Goal: Task Accomplishment & Management: Use online tool/utility

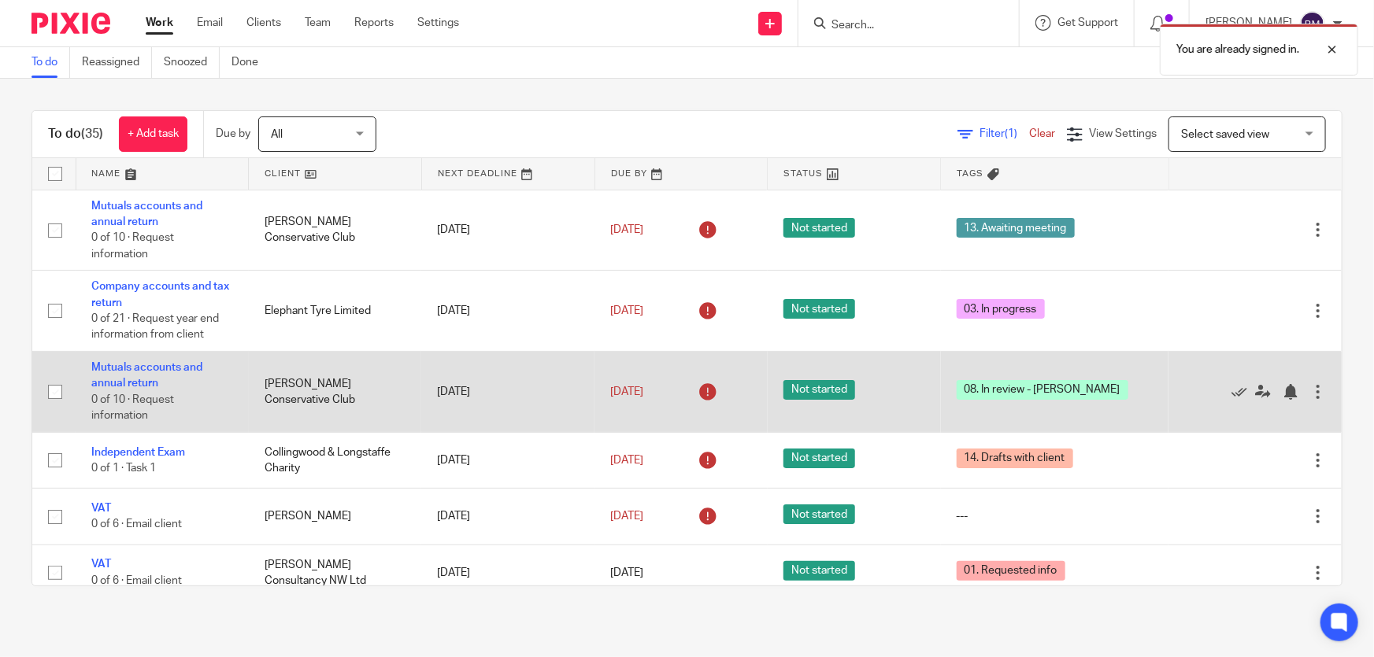
scroll to position [214, 0]
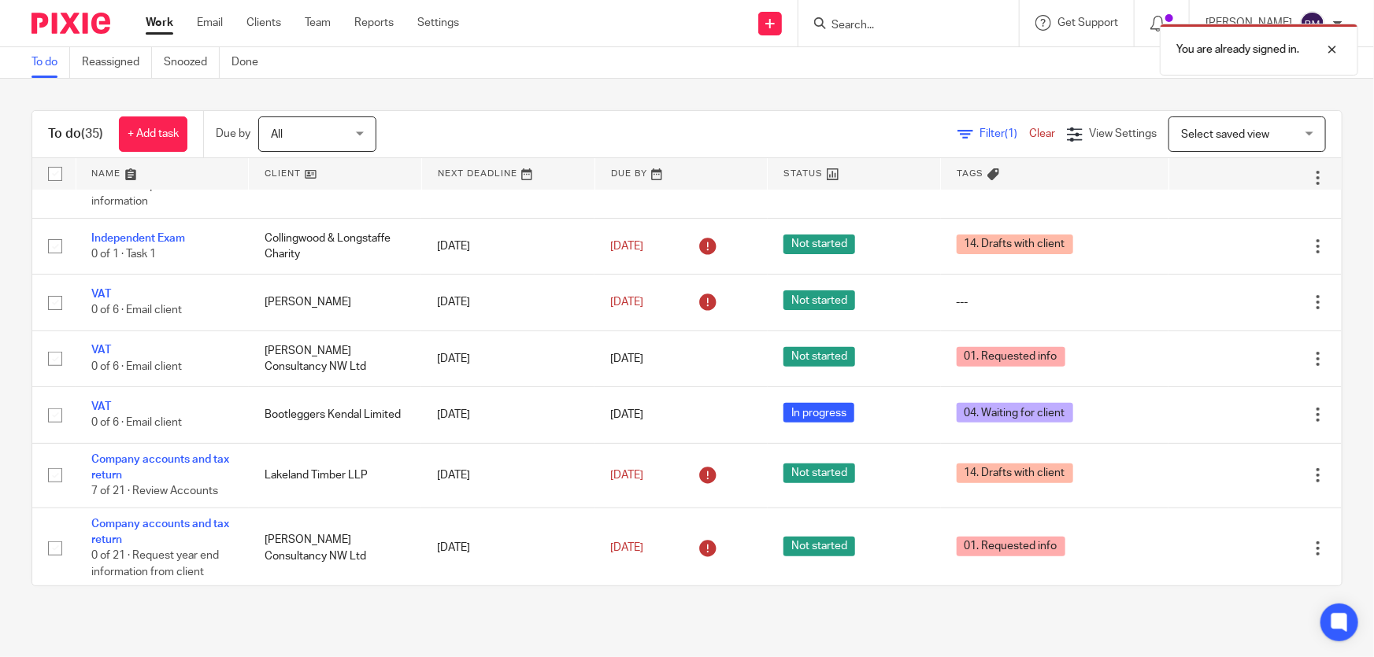
click at [890, 36] on div "You are already signed in." at bounding box center [1023, 46] width 672 height 60
click at [896, 25] on div "You are already signed in." at bounding box center [1023, 46] width 672 height 60
click at [908, 28] on div "You are already signed in." at bounding box center [1023, 46] width 672 height 60
click at [917, 24] on div "You are already signed in." at bounding box center [1023, 46] width 672 height 60
click at [882, 32] on div "You are already signed in." at bounding box center [1023, 46] width 672 height 60
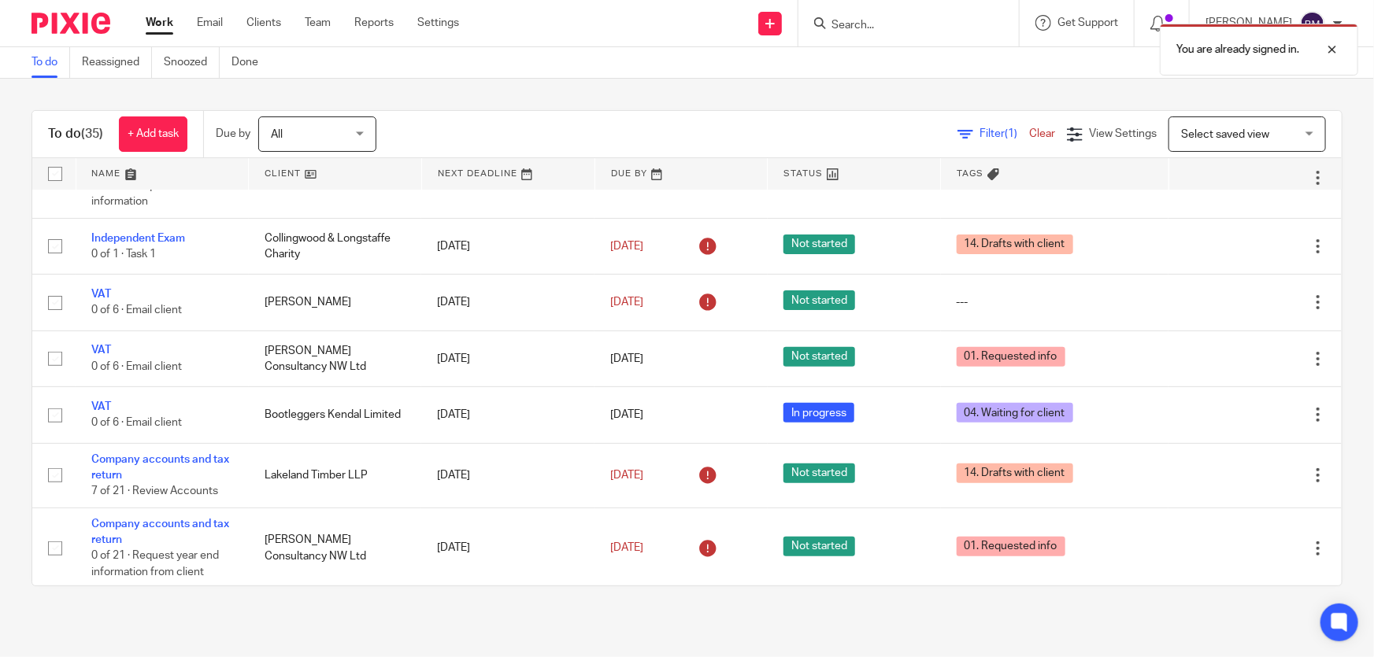
click at [873, 30] on div "You are already signed in." at bounding box center [1023, 46] width 672 height 60
drag, startPoint x: 1337, startPoint y: 55, endPoint x: 1301, endPoint y: 52, distance: 35.6
click at [1334, 54] on div at bounding box center [1320, 49] width 43 height 19
click at [965, 28] on div "You are already signed in." at bounding box center [1023, 46] width 672 height 60
click at [894, 36] on div at bounding box center [908, 23] width 220 height 46
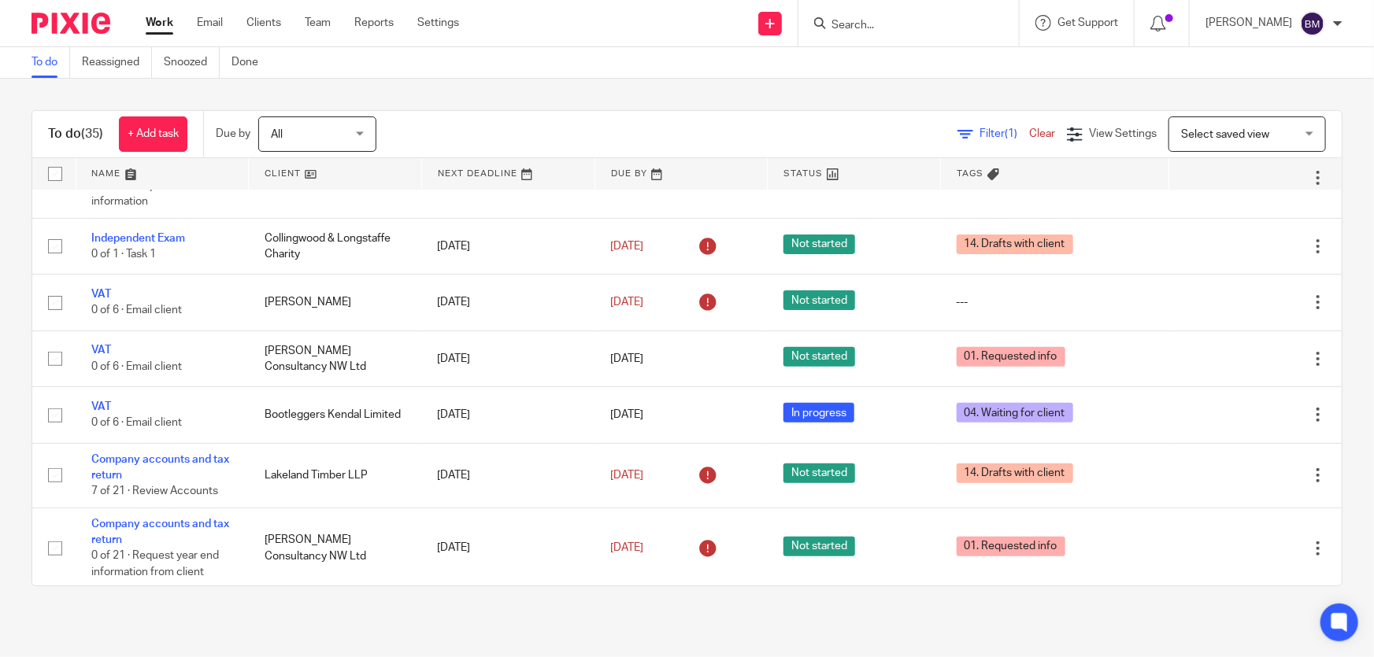
drag, startPoint x: 894, startPoint y: 29, endPoint x: 884, endPoint y: 28, distance: 9.5
click at [892, 28] on input "Search" at bounding box center [901, 26] width 142 height 14
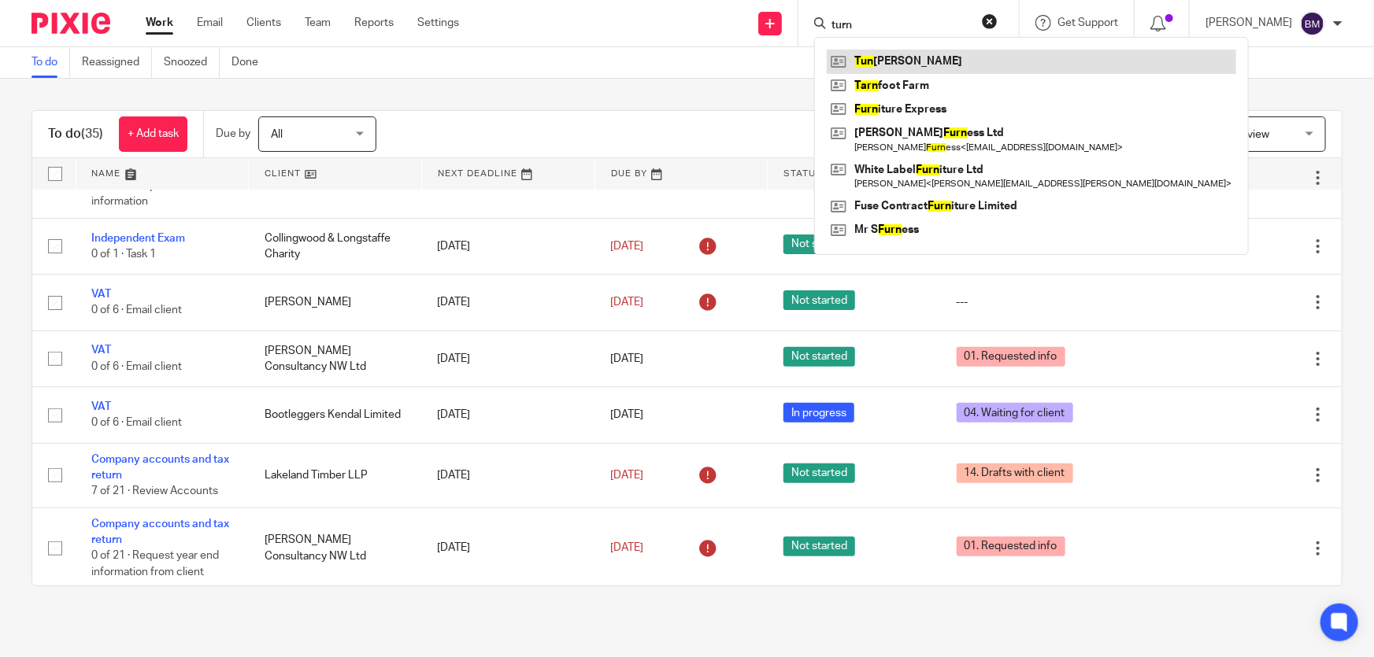
type input "turn"
click at [931, 63] on link at bounding box center [1031, 62] width 409 height 24
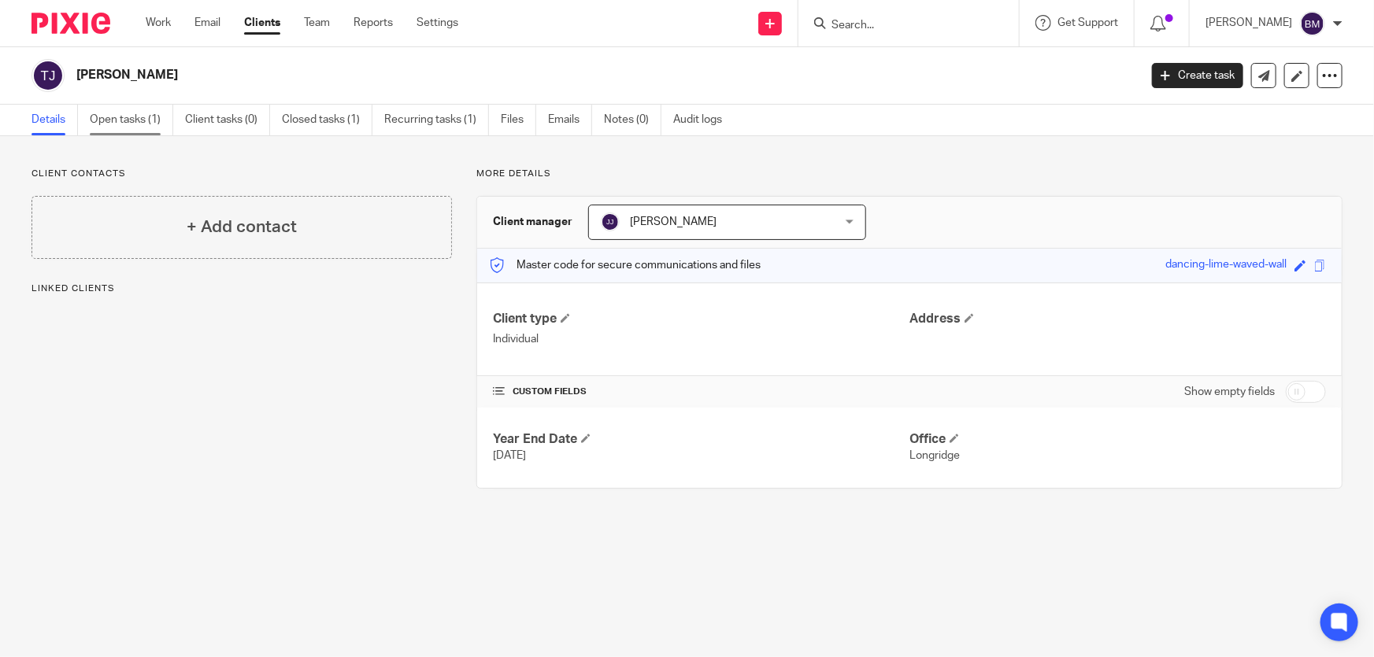
click at [121, 123] on link "Open tasks (1)" at bounding box center [131, 120] width 83 height 31
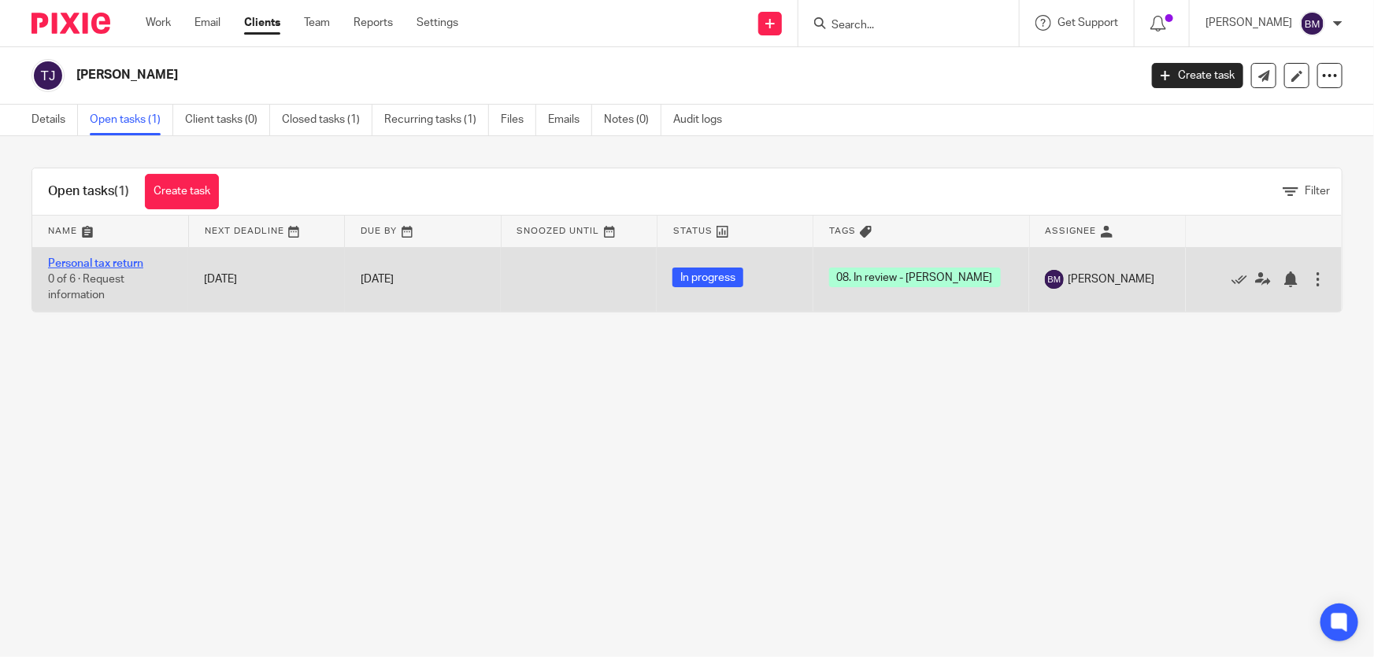
click at [102, 260] on link "Personal tax return" at bounding box center [95, 263] width 95 height 11
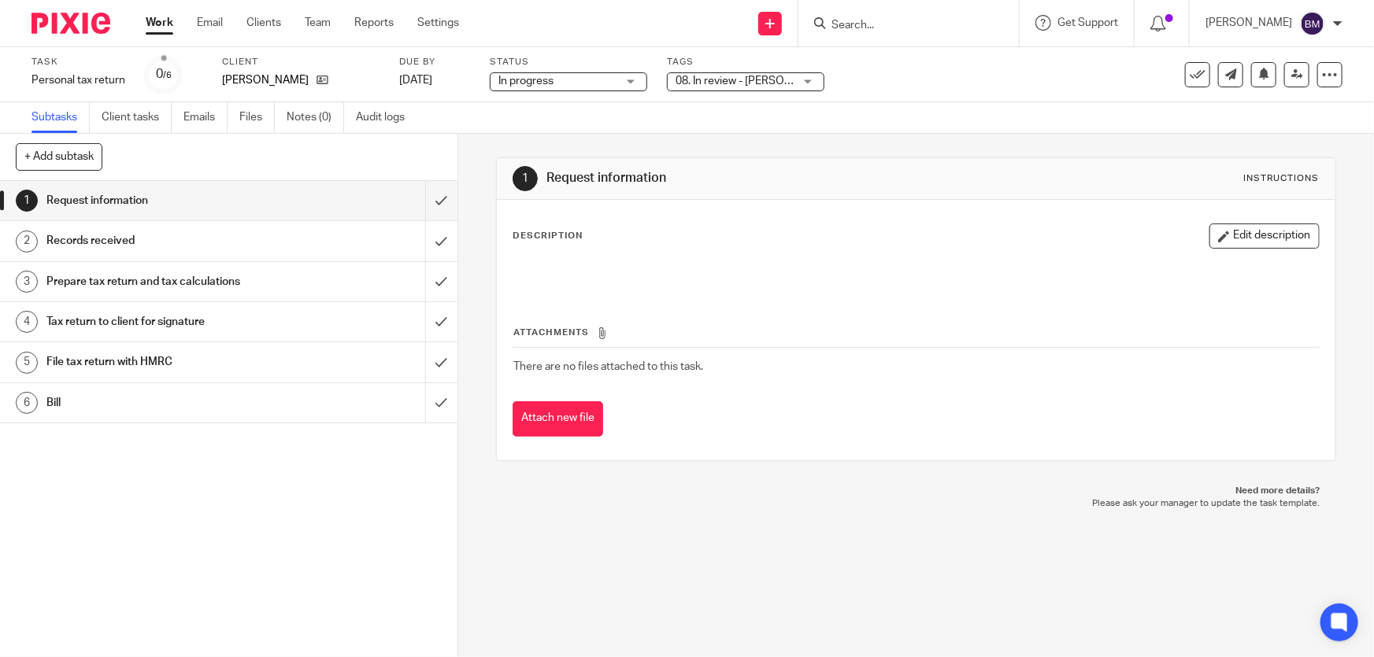
click at [760, 91] on div "Tags 08. In review - Ben 01. Requested info 02. Records received 03. In progres…" at bounding box center [745, 75] width 157 height 38
click at [760, 85] on span "08. In review - [PERSON_NAME]" at bounding box center [753, 81] width 156 height 11
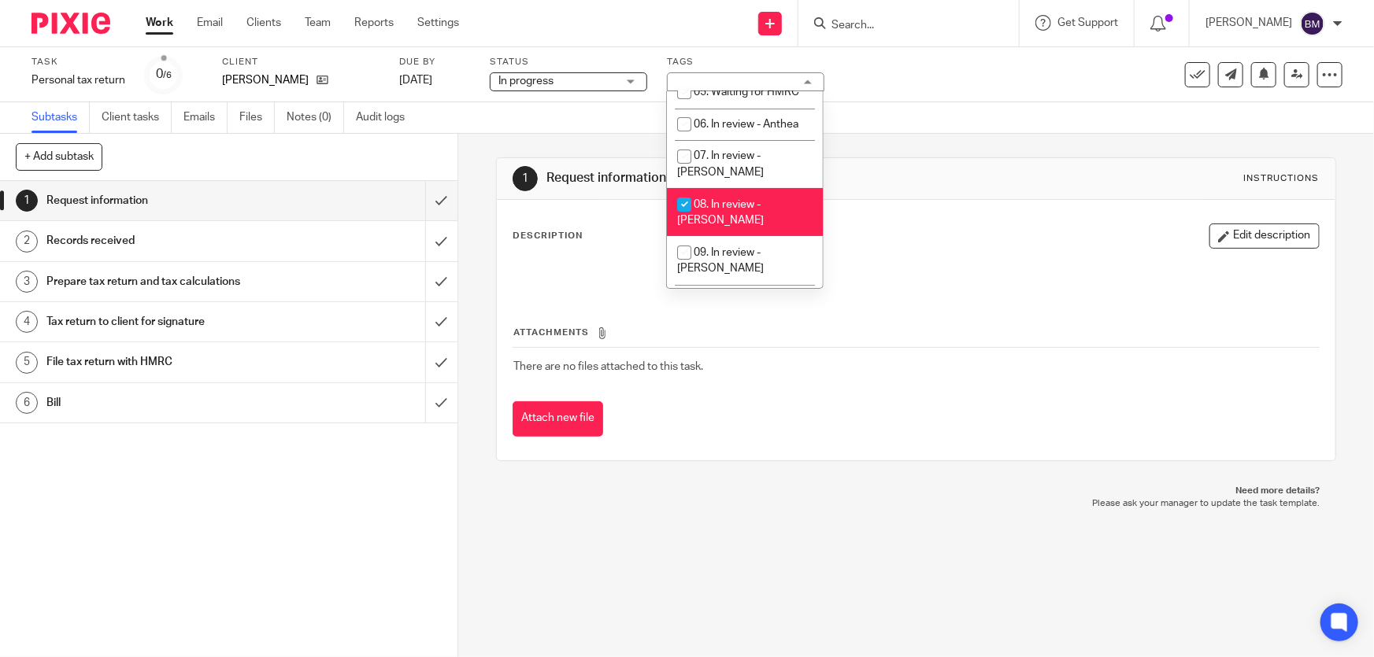
click at [737, 193] on li "08. In review - [PERSON_NAME]" at bounding box center [745, 212] width 156 height 48
checkbox input "false"
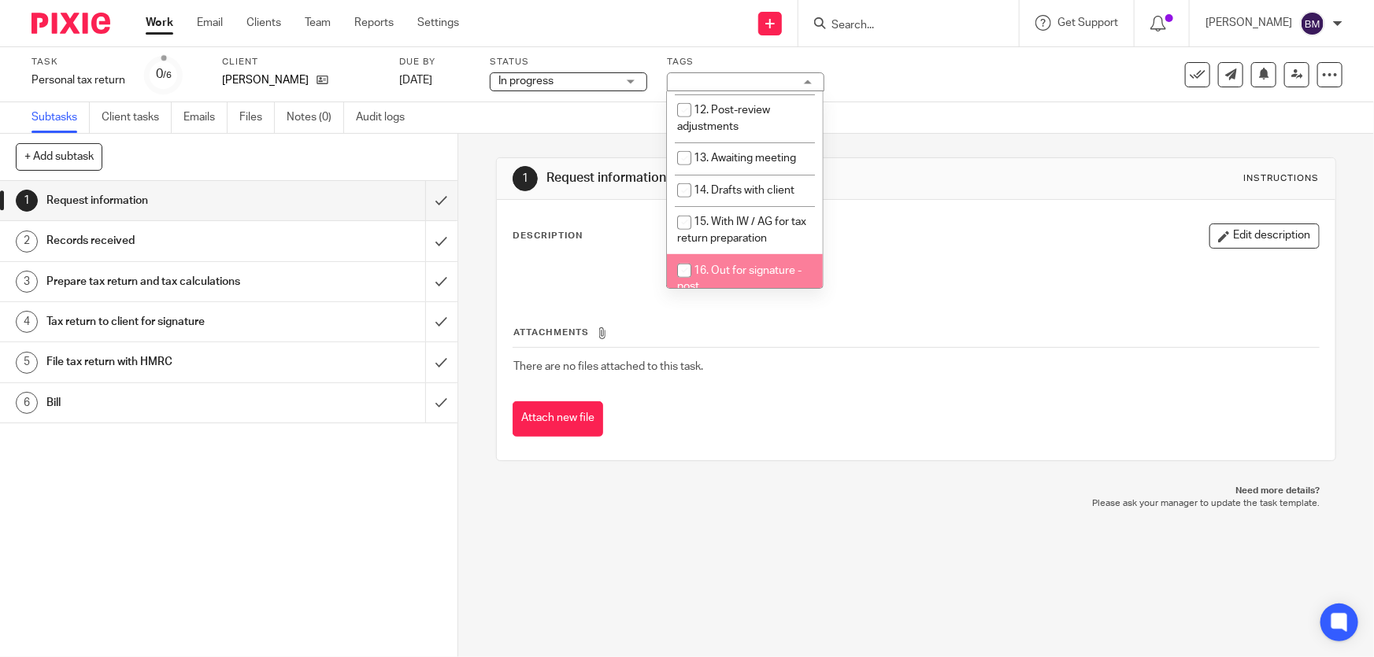
scroll to position [501, 0]
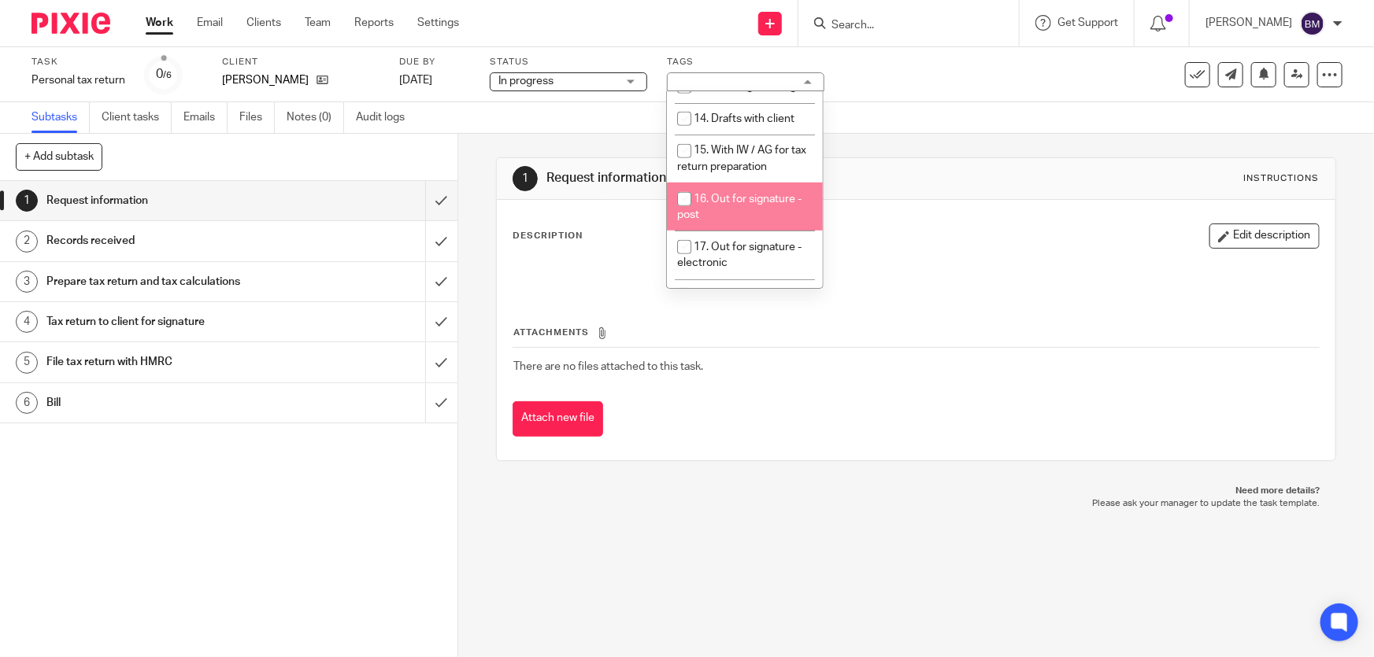
click at [734, 183] on li "16. Out for signature - post" at bounding box center [745, 207] width 156 height 48
checkbox input "true"
click at [165, 20] on link "Work" at bounding box center [160, 23] width 28 height 16
